Goal: Task Accomplishment & Management: Manage account settings

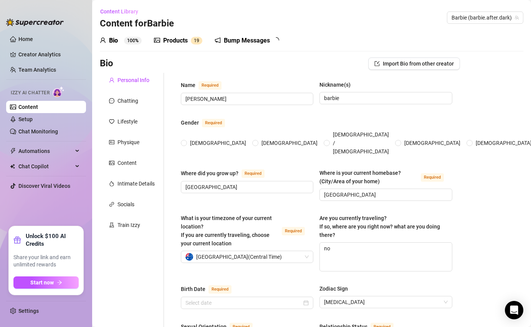
radio input "true"
type input "[DATE]"
click at [54, 130] on link "Chat Monitoring" at bounding box center [38, 132] width 40 height 6
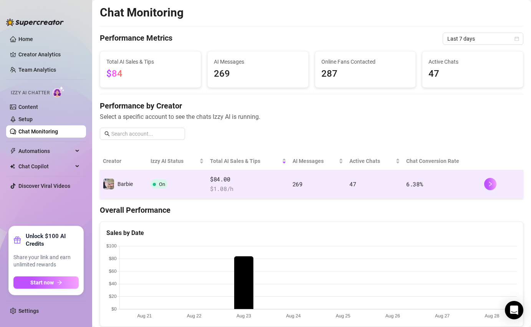
click at [168, 178] on td "On" at bounding box center [176, 184] width 59 height 28
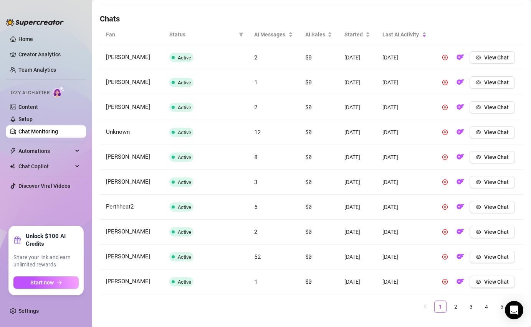
scroll to position [276, 0]
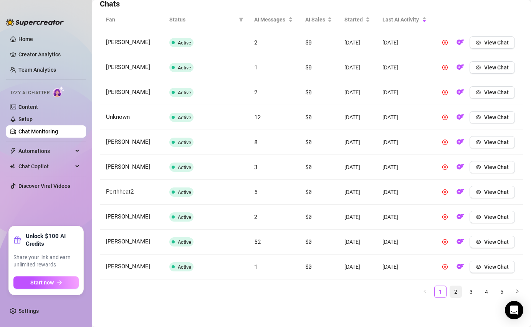
click at [458, 296] on link "2" at bounding box center [456, 292] width 12 height 12
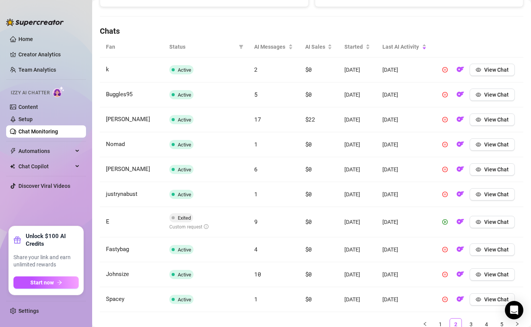
scroll to position [282, 0]
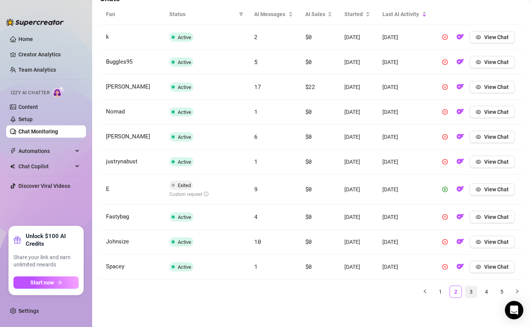
click at [473, 294] on link "3" at bounding box center [471, 292] width 12 height 12
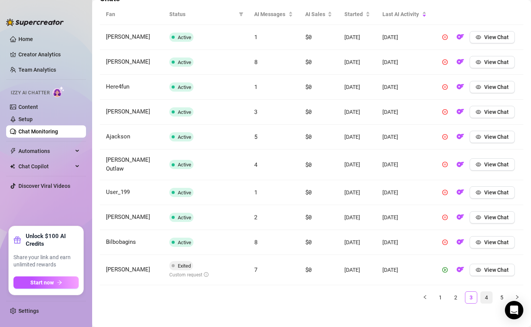
click at [485, 293] on link "4" at bounding box center [486, 298] width 12 height 12
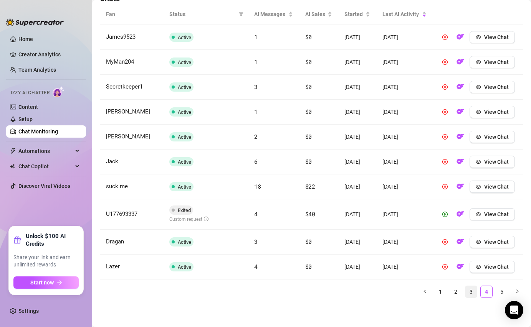
click at [473, 293] on link "3" at bounding box center [471, 292] width 12 height 12
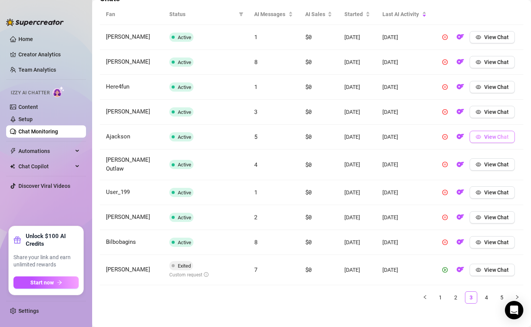
click at [485, 137] on span "View Chat" at bounding box center [496, 137] width 25 height 6
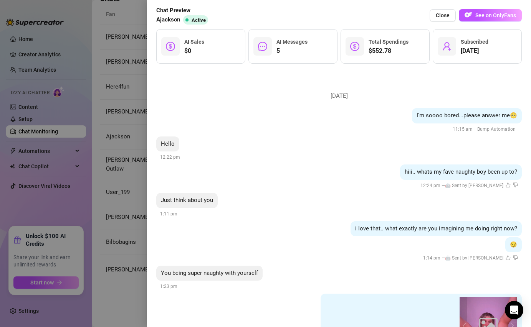
scroll to position [426, 0]
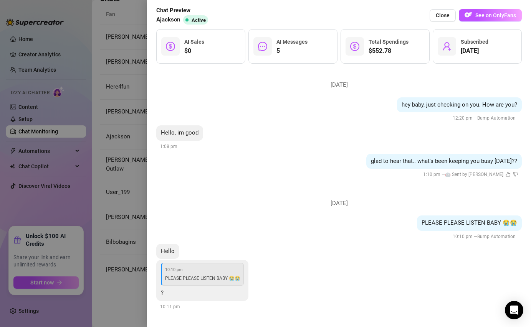
click at [129, 74] on div at bounding box center [265, 163] width 531 height 327
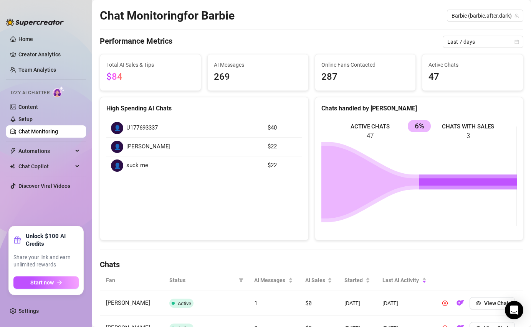
scroll to position [0, 0]
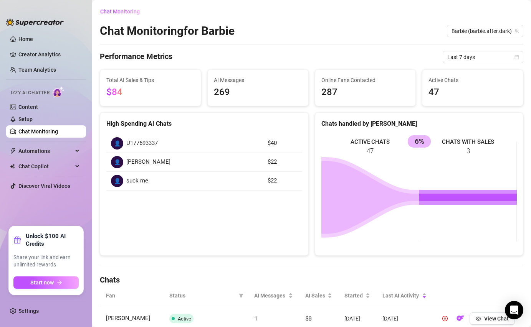
click at [58, 129] on link "Chat Monitoring" at bounding box center [38, 132] width 40 height 6
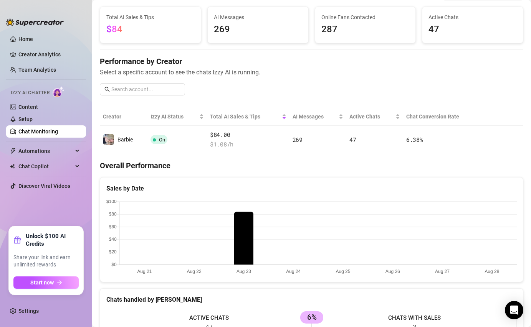
scroll to position [45, 0]
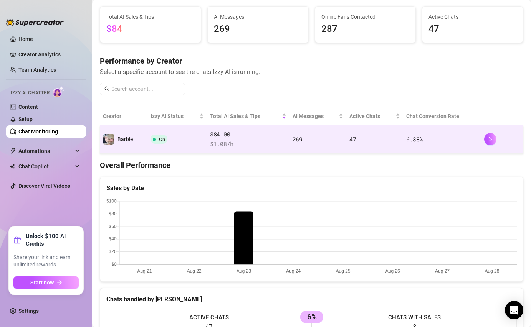
click at [163, 140] on span "On" at bounding box center [162, 140] width 6 height 6
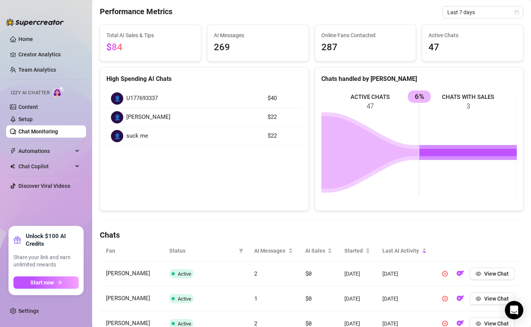
click at [35, 129] on link "Chat Monitoring" at bounding box center [38, 132] width 40 height 6
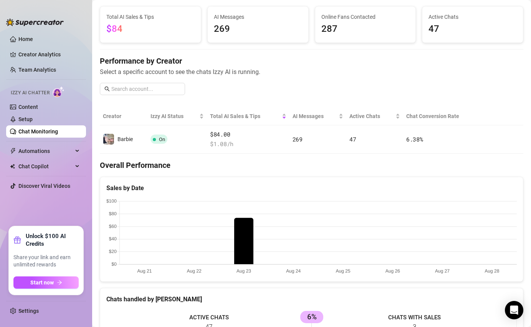
click at [91, 119] on aside "Home Creator Analytics Team Analytics Izzy AI Chatter Content Setup Chat Monito…" at bounding box center [46, 163] width 92 height 327
click at [33, 122] on link "Setup" at bounding box center [25, 119] width 14 height 6
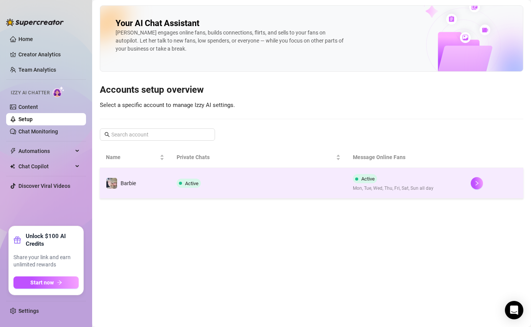
click at [310, 181] on td "Active" at bounding box center [258, 183] width 176 height 31
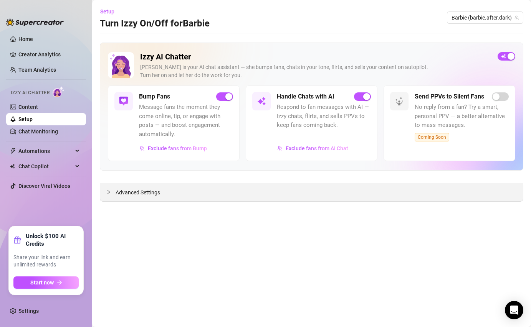
click at [157, 196] on span "Advanced Settings" at bounding box center [137, 192] width 45 height 8
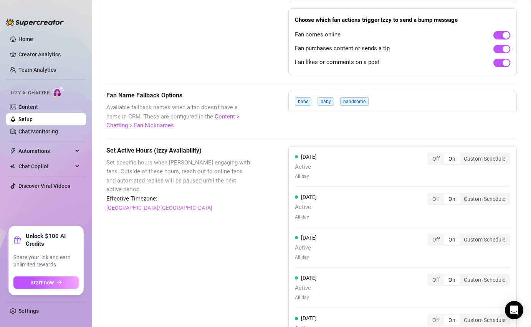
scroll to position [580, 0]
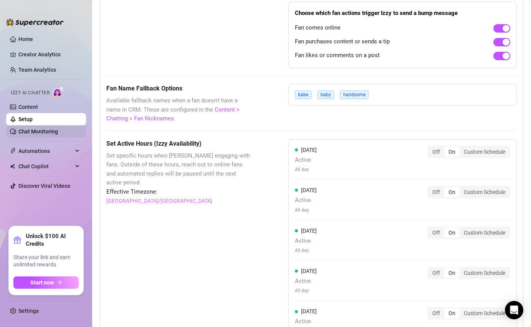
click at [58, 132] on link "Chat Monitoring" at bounding box center [38, 132] width 40 height 6
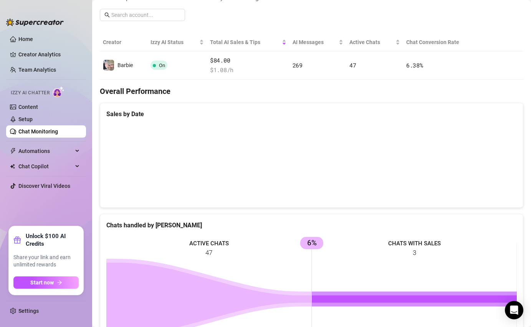
scroll to position [219, 0]
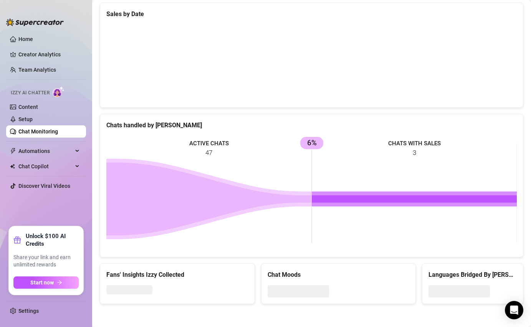
click at [58, 132] on link "Chat Monitoring" at bounding box center [38, 132] width 40 height 6
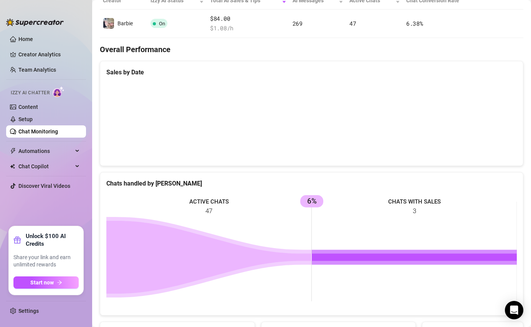
scroll to position [0, 0]
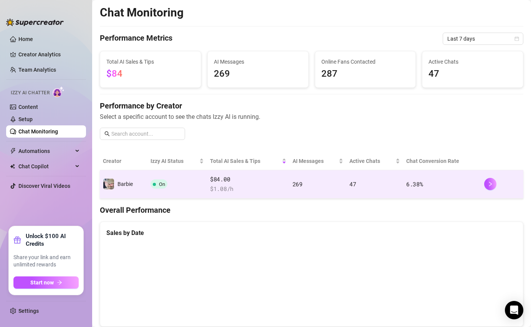
click at [181, 185] on td "On" at bounding box center [176, 184] width 59 height 28
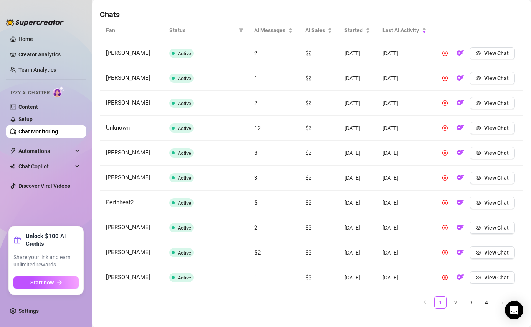
scroll to position [276, 0]
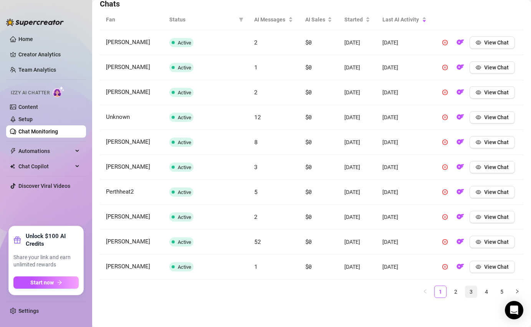
click at [467, 290] on link "3" at bounding box center [471, 292] width 12 height 12
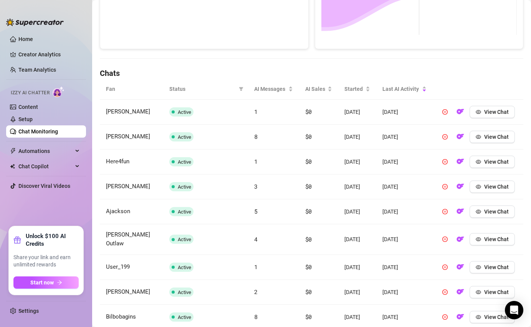
scroll to position [282, 0]
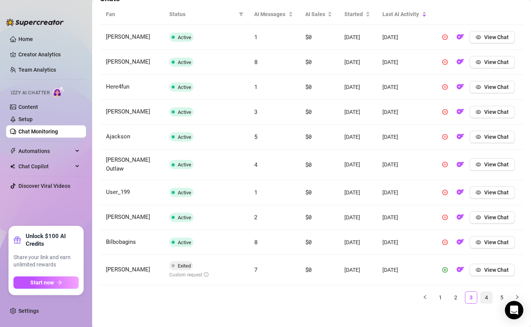
click at [487, 292] on link "4" at bounding box center [486, 298] width 12 height 12
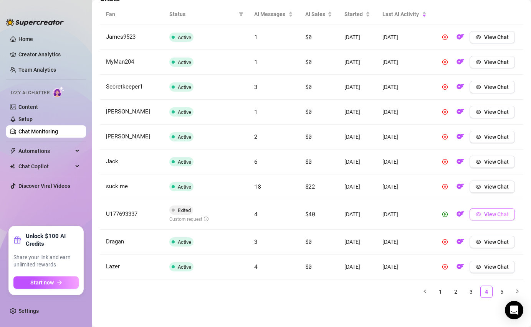
click at [499, 211] on button "View Chat" at bounding box center [491, 214] width 45 height 12
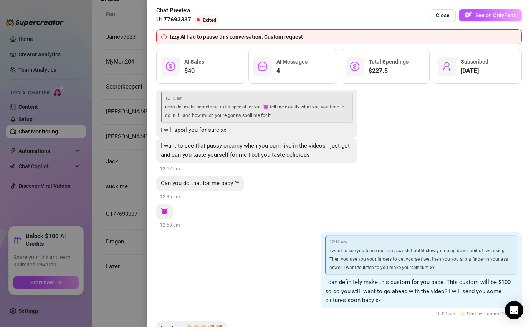
scroll to position [643, 0]
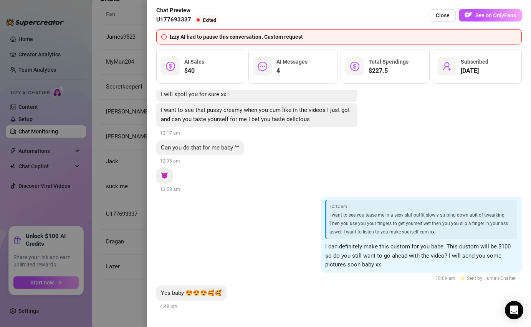
click at [141, 110] on div at bounding box center [265, 163] width 531 height 327
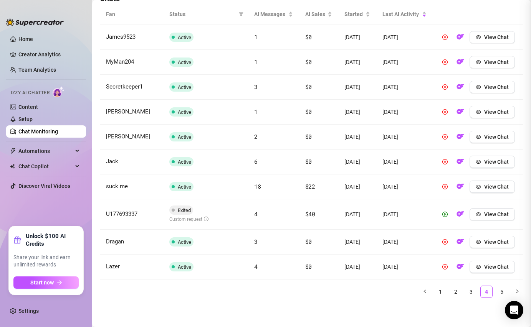
scroll to position [0, 0]
click at [498, 288] on link "5" at bounding box center [502, 292] width 12 height 12
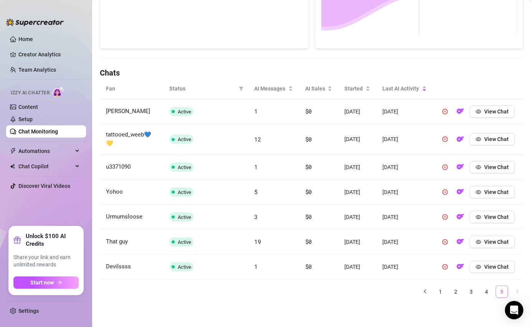
scroll to position [201, 0]
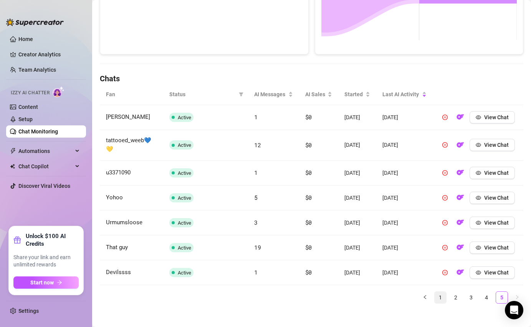
click at [440, 292] on link "1" at bounding box center [440, 298] width 12 height 12
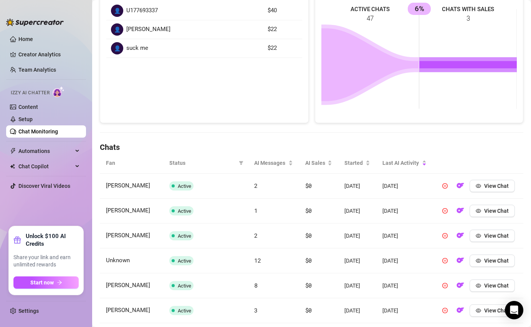
scroll to position [0, 0]
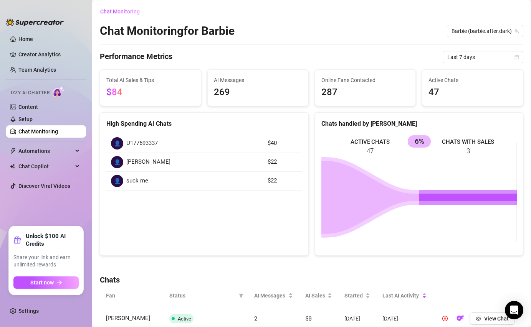
click at [153, 144] on span "U177693337" at bounding box center [141, 143] width 31 height 9
click at [274, 141] on article "$40" at bounding box center [282, 143] width 30 height 9
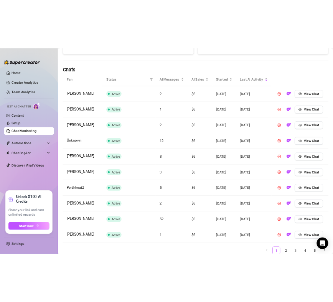
scroll to position [248, 0]
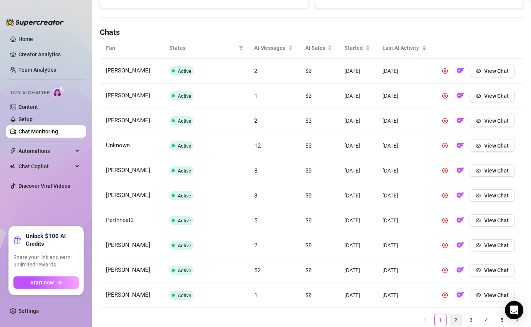
click at [454, 323] on link "2" at bounding box center [456, 321] width 12 height 12
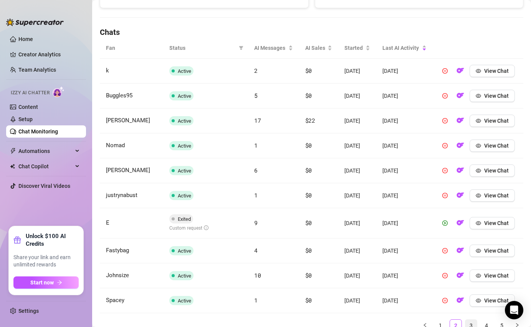
click at [473, 326] on link "3" at bounding box center [471, 326] width 12 height 12
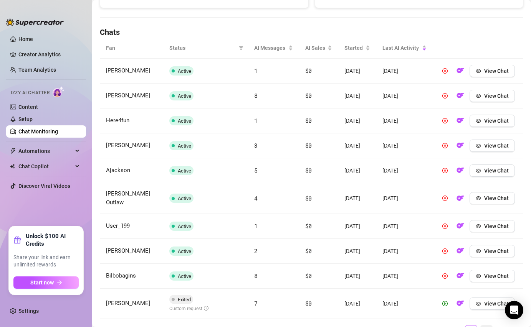
click at [486, 326] on link "4" at bounding box center [486, 332] width 12 height 12
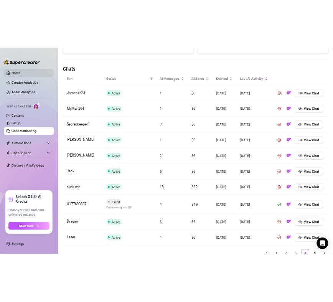
scroll to position [256, 0]
